Goal: Check status

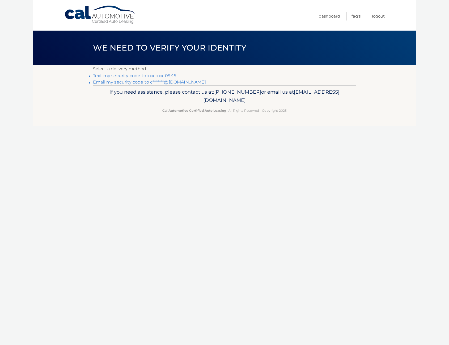
click at [168, 74] on link "Text my security code to xxx-xxx-0945" at bounding box center [134, 75] width 83 height 5
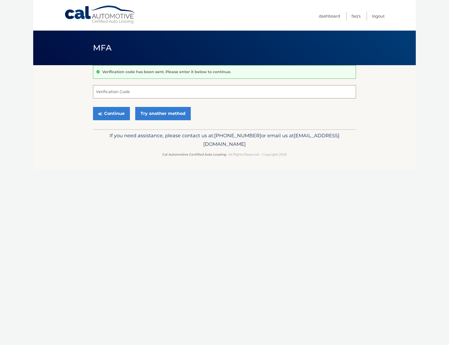
click at [159, 89] on input "Verification Code" at bounding box center [224, 91] width 263 height 13
type input "317686"
click at [107, 112] on button "Continue" at bounding box center [111, 113] width 37 height 13
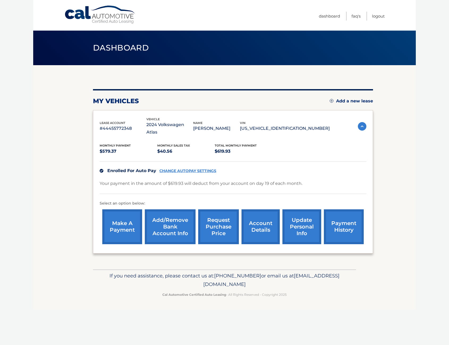
click at [337, 215] on link "payment history" at bounding box center [344, 226] width 40 height 35
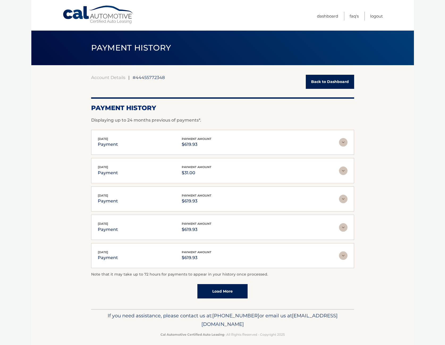
click at [340, 143] on img at bounding box center [343, 142] width 9 height 9
